Goal: Information Seeking & Learning: Understand process/instructions

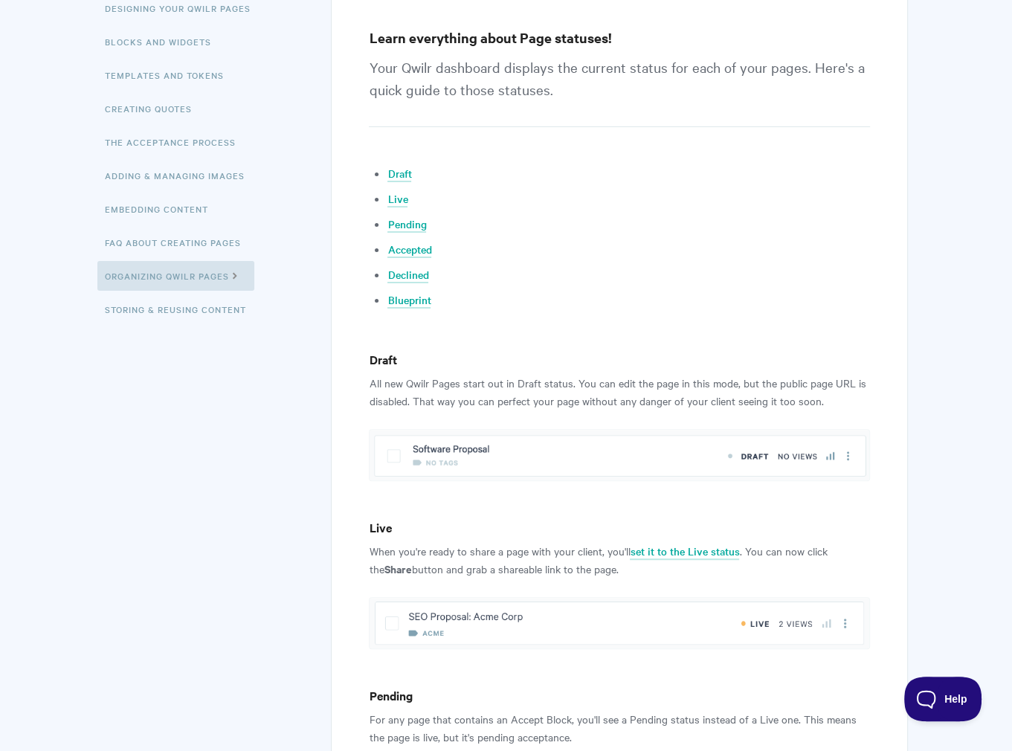
scroll to position [297, 0]
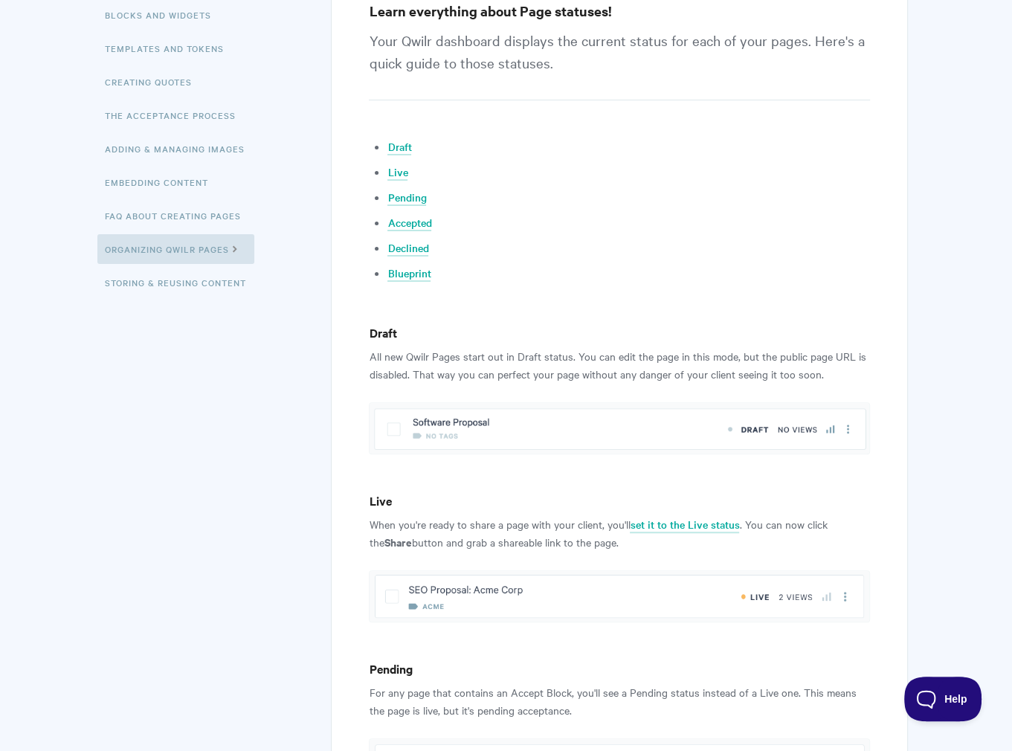
click at [384, 373] on p "All new Qwilr Pages start out in Draft status. You can edit the page in this mo…" at bounding box center [619, 365] width 500 height 36
click at [456, 379] on p "All new Qwilr Pages start out in Draft status. You can edit the page in this mo…" at bounding box center [619, 365] width 500 height 36
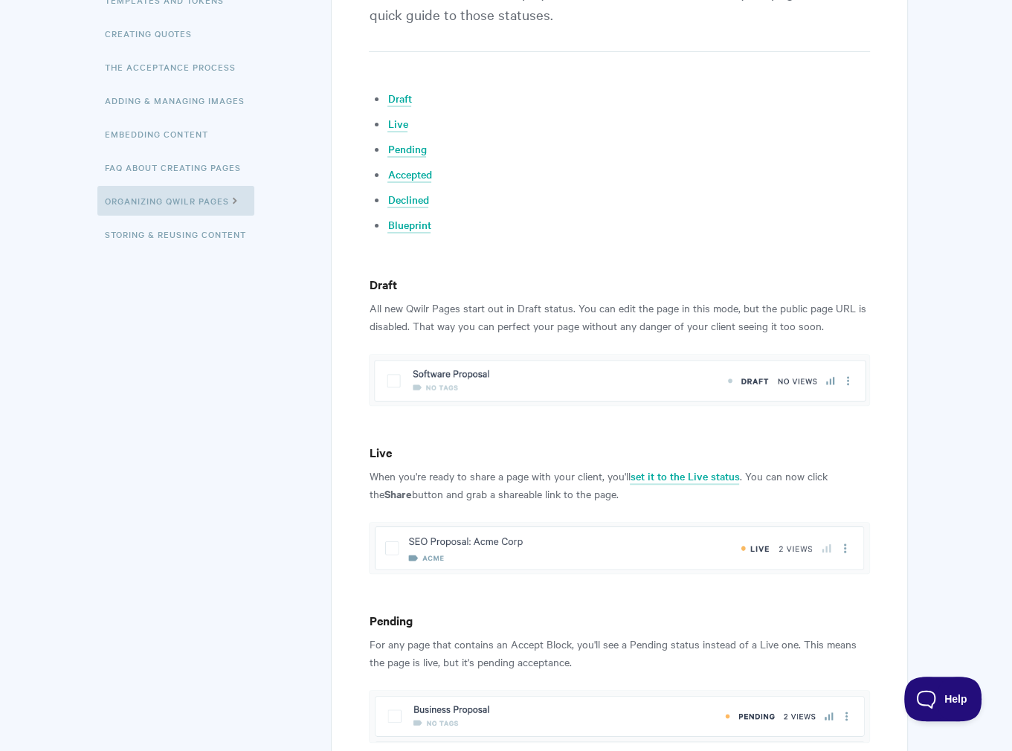
scroll to position [372, 0]
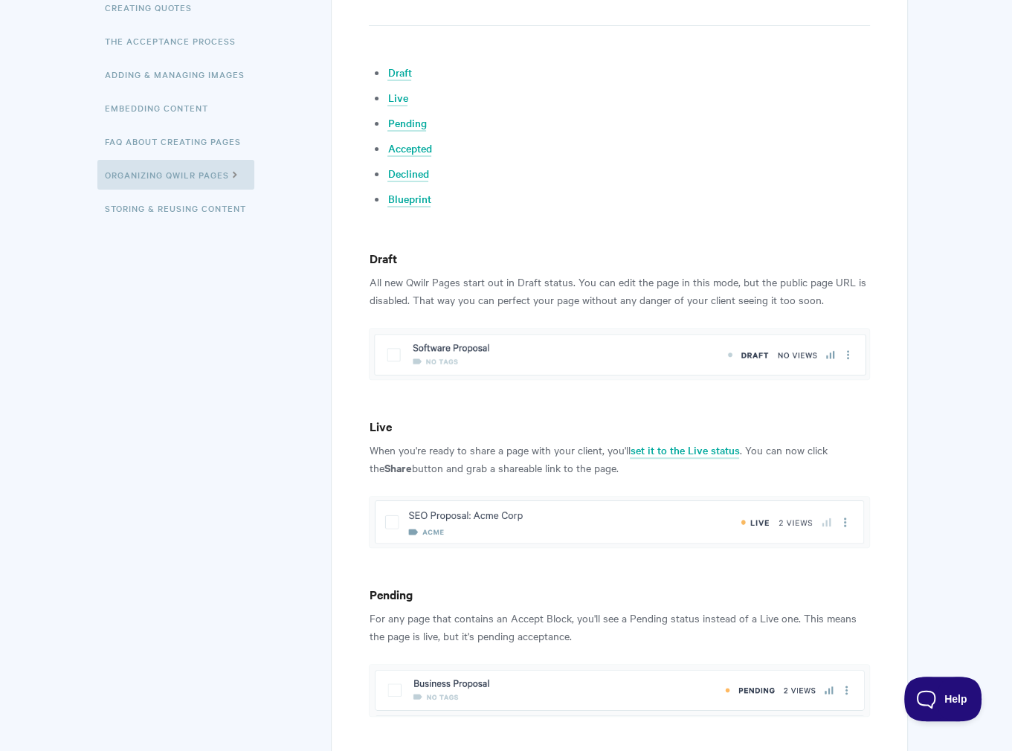
click at [384, 468] on strong "Share" at bounding box center [398, 467] width 28 height 16
click at [459, 469] on p "When you're ready to share a page with your client, you'll set it to the Live s…" at bounding box center [619, 459] width 500 height 36
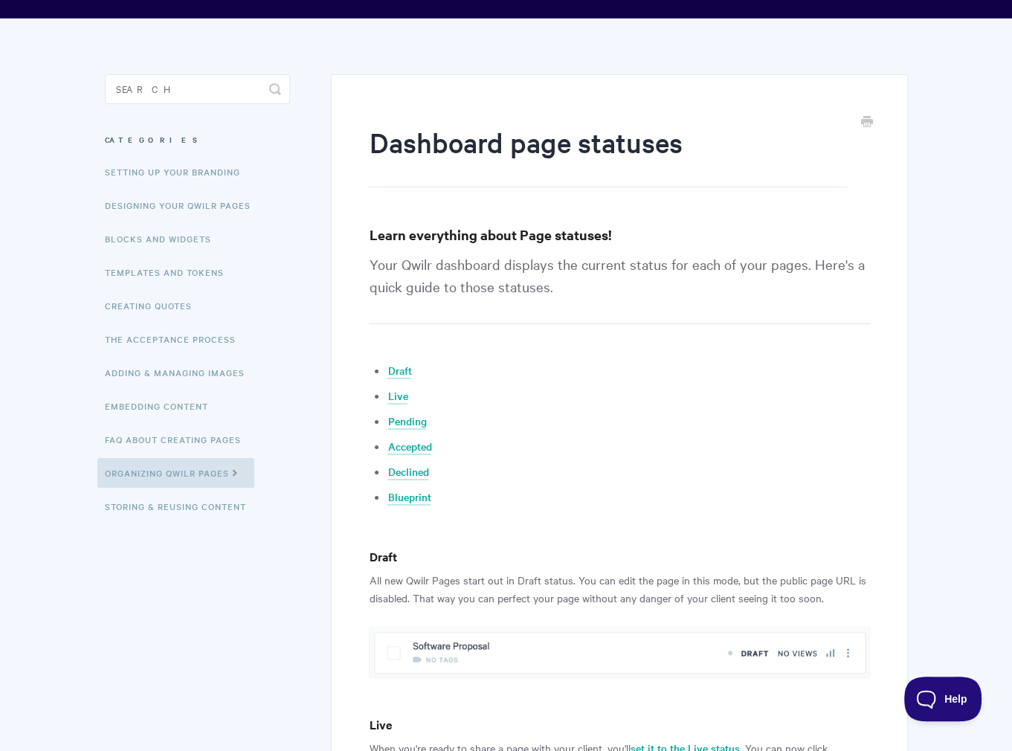
scroll to position [0, 0]
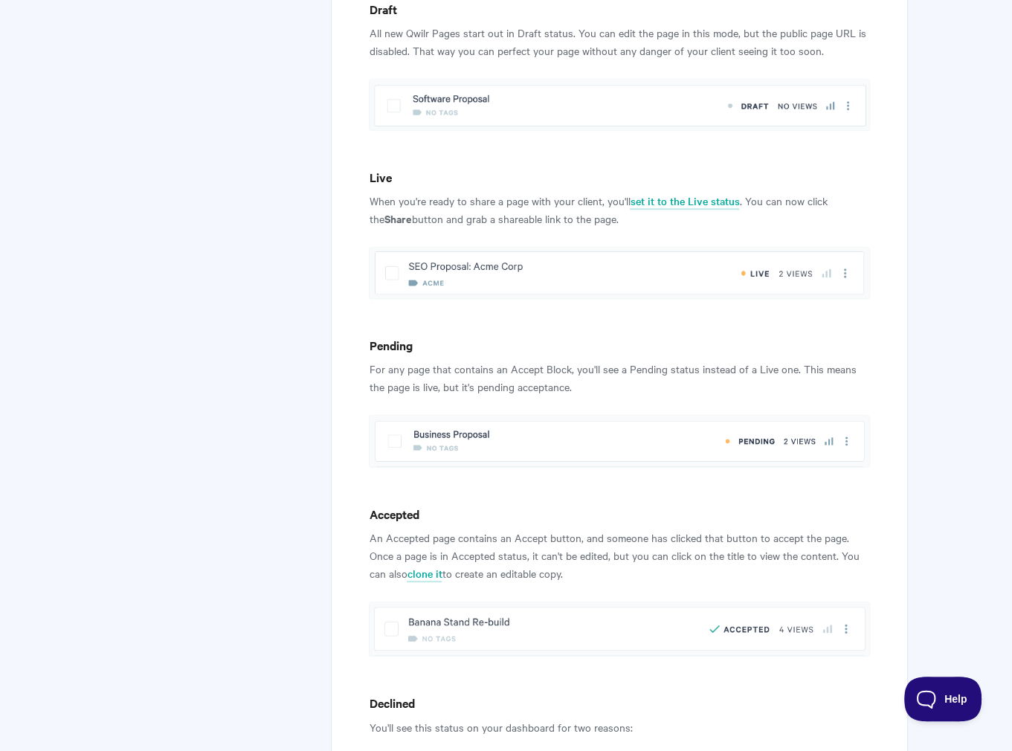
scroll to position [595, 0]
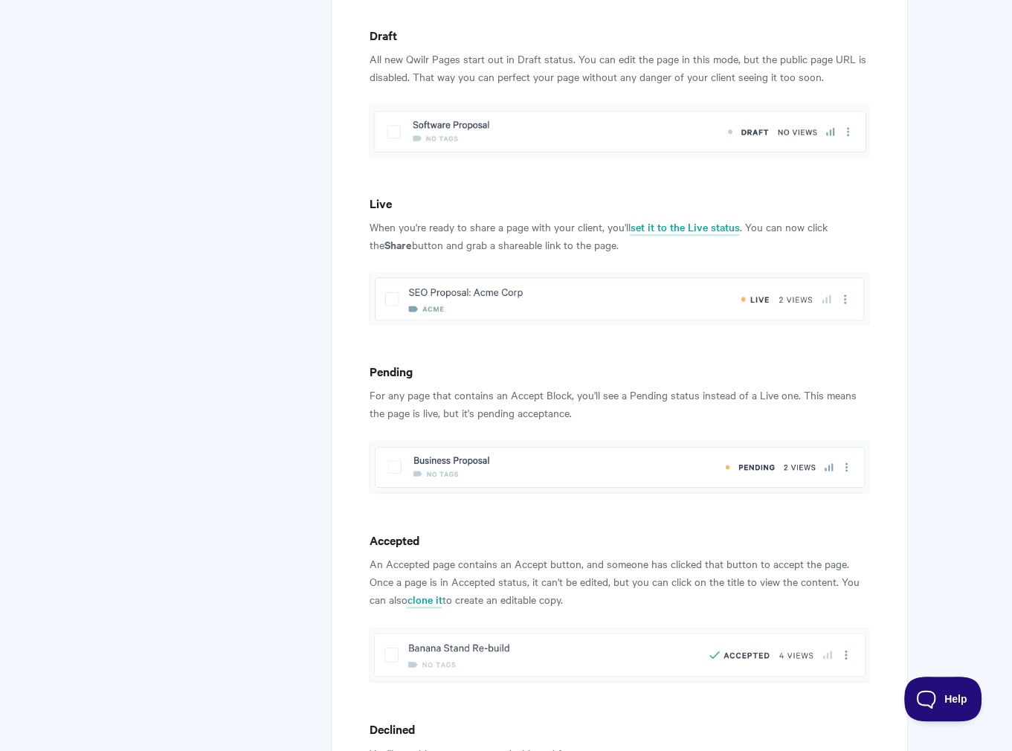
click at [495, 369] on h4 "Pending" at bounding box center [619, 371] width 500 height 19
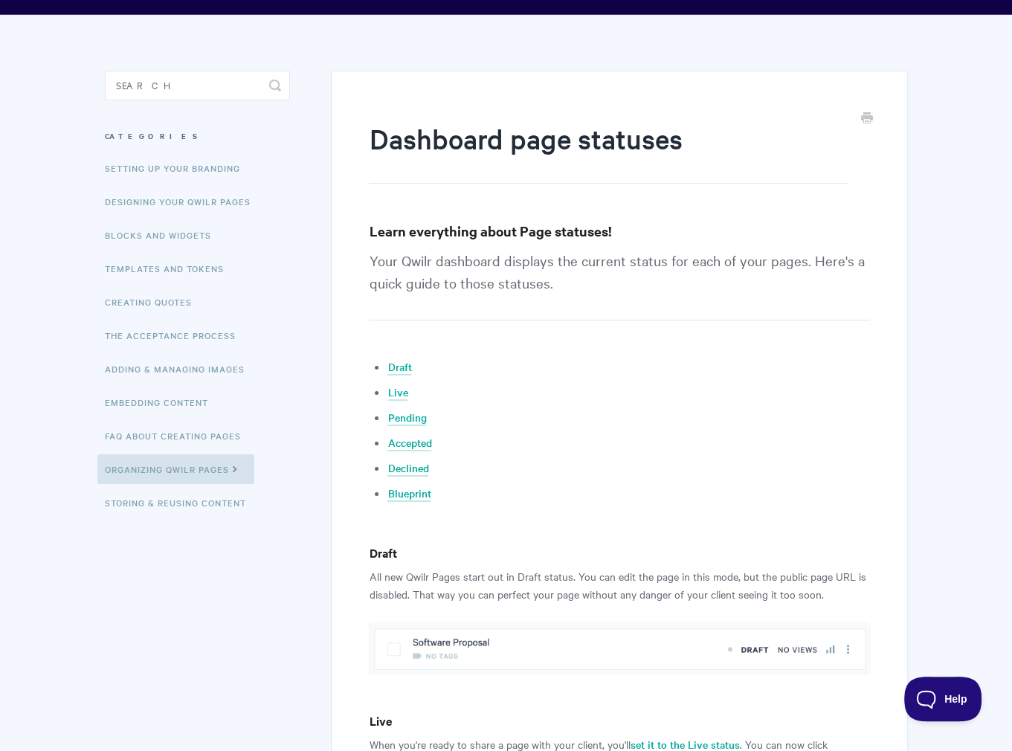
scroll to position [0, 0]
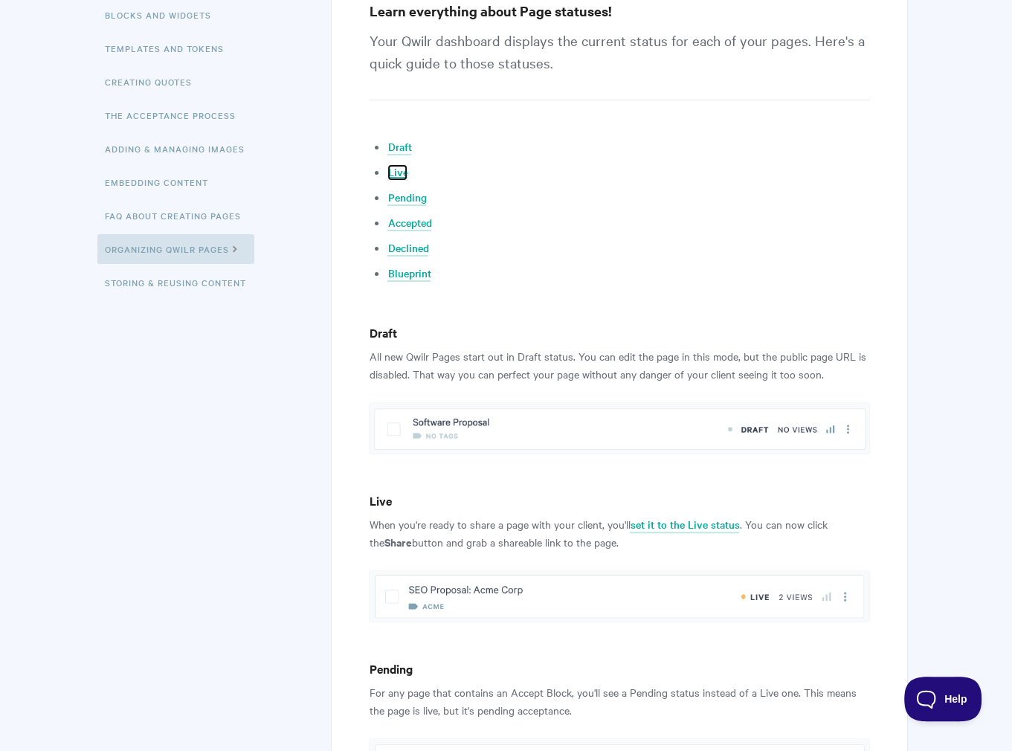
click at [398, 176] on link "Live" at bounding box center [397, 172] width 20 height 16
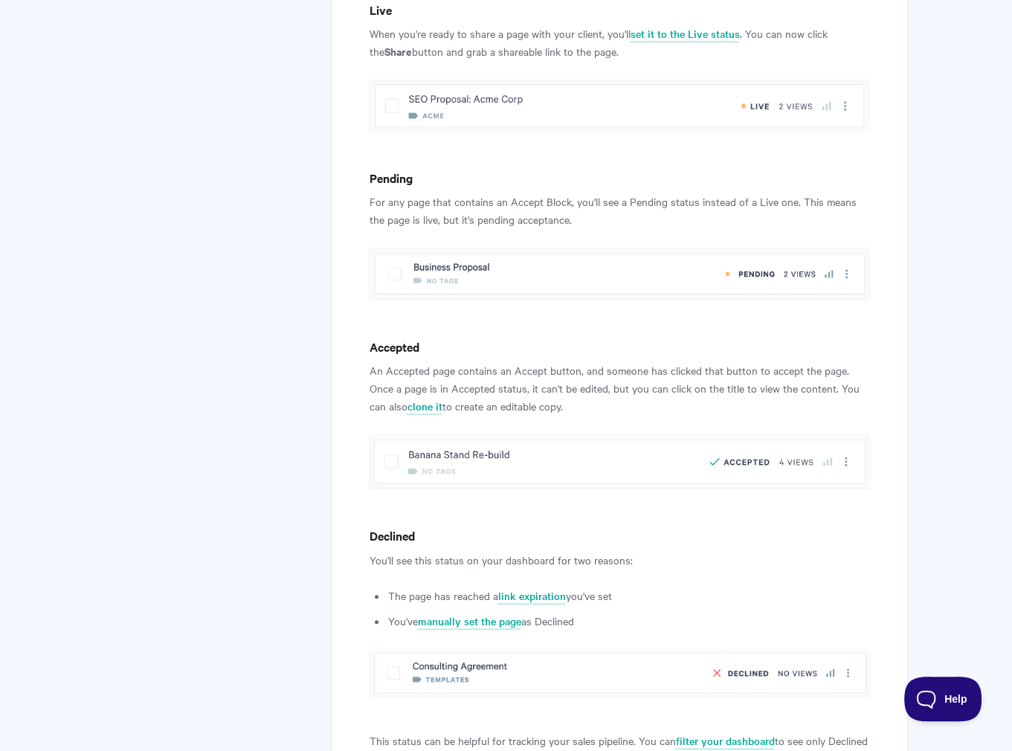
click at [598, 100] on img at bounding box center [619, 105] width 500 height 51
click at [658, 33] on link "set it to the Live status" at bounding box center [684, 34] width 109 height 16
click at [393, 343] on h4 "Accepted" at bounding box center [619, 347] width 500 height 19
click at [517, 354] on h4 "Accepted" at bounding box center [619, 347] width 500 height 19
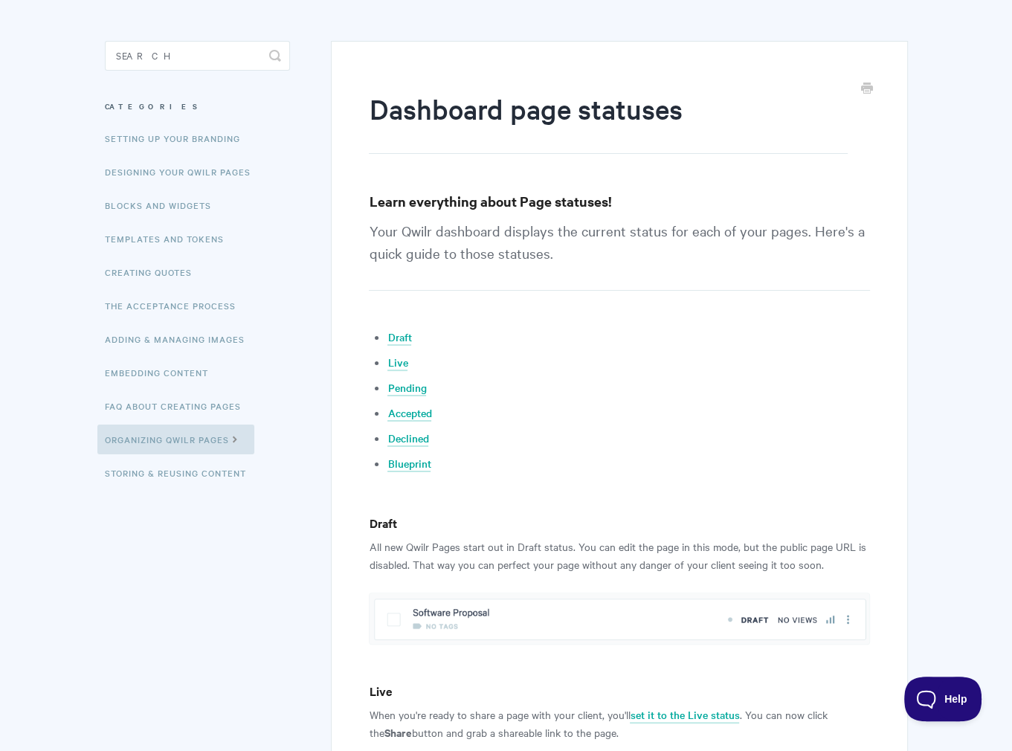
scroll to position [223, 0]
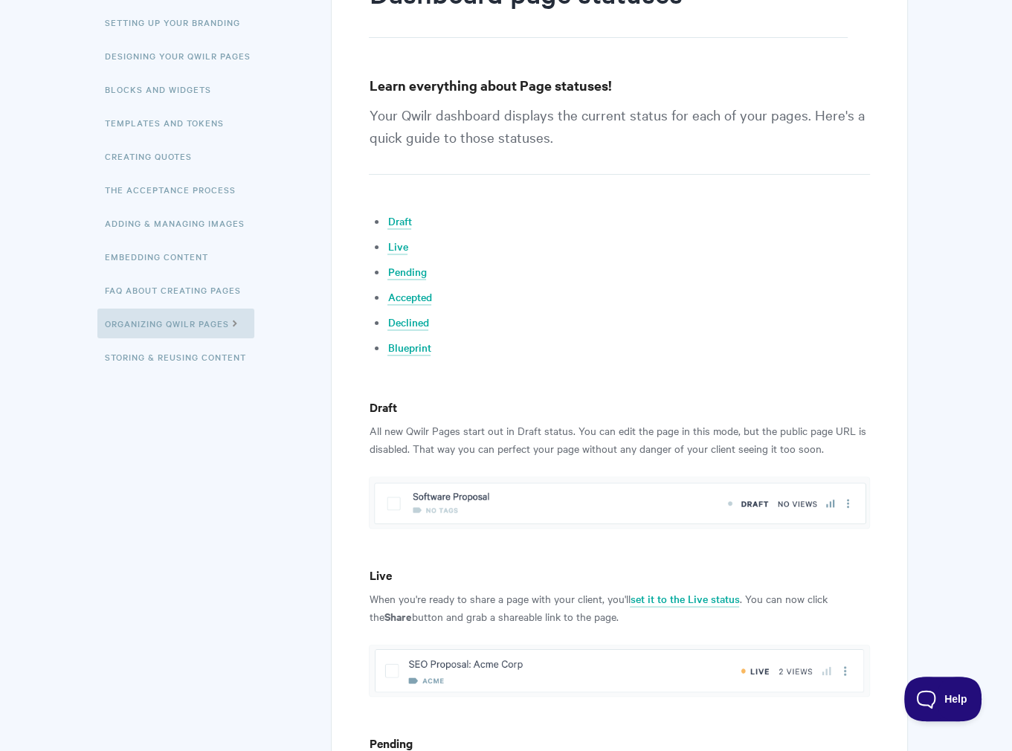
drag, startPoint x: 381, startPoint y: 48, endPoint x: 427, endPoint y: 41, distance: 46.7
drag, startPoint x: 853, startPoint y: 52, endPoint x: 855, endPoint y: 31, distance: 20.9
